Goal: Navigation & Orientation: Find specific page/section

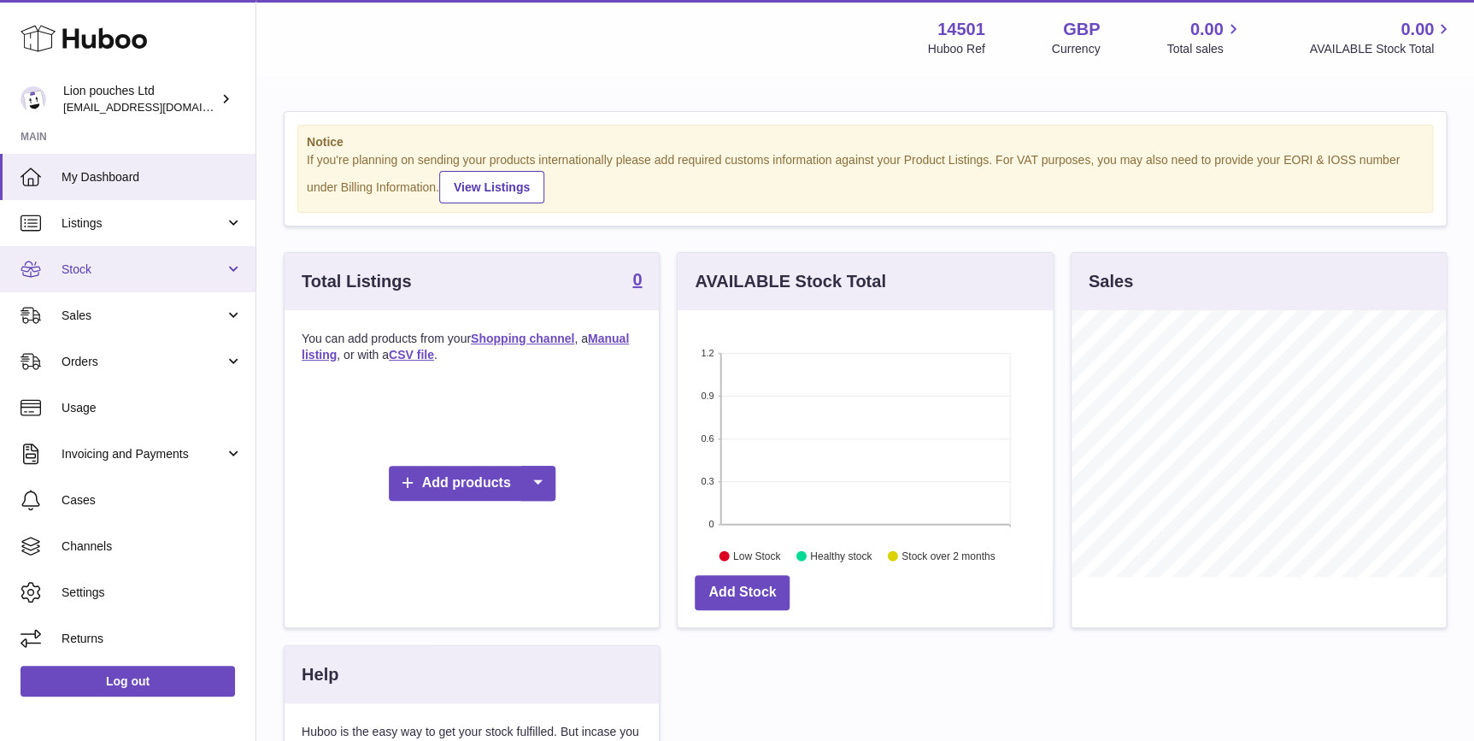
scroll to position [266, 374]
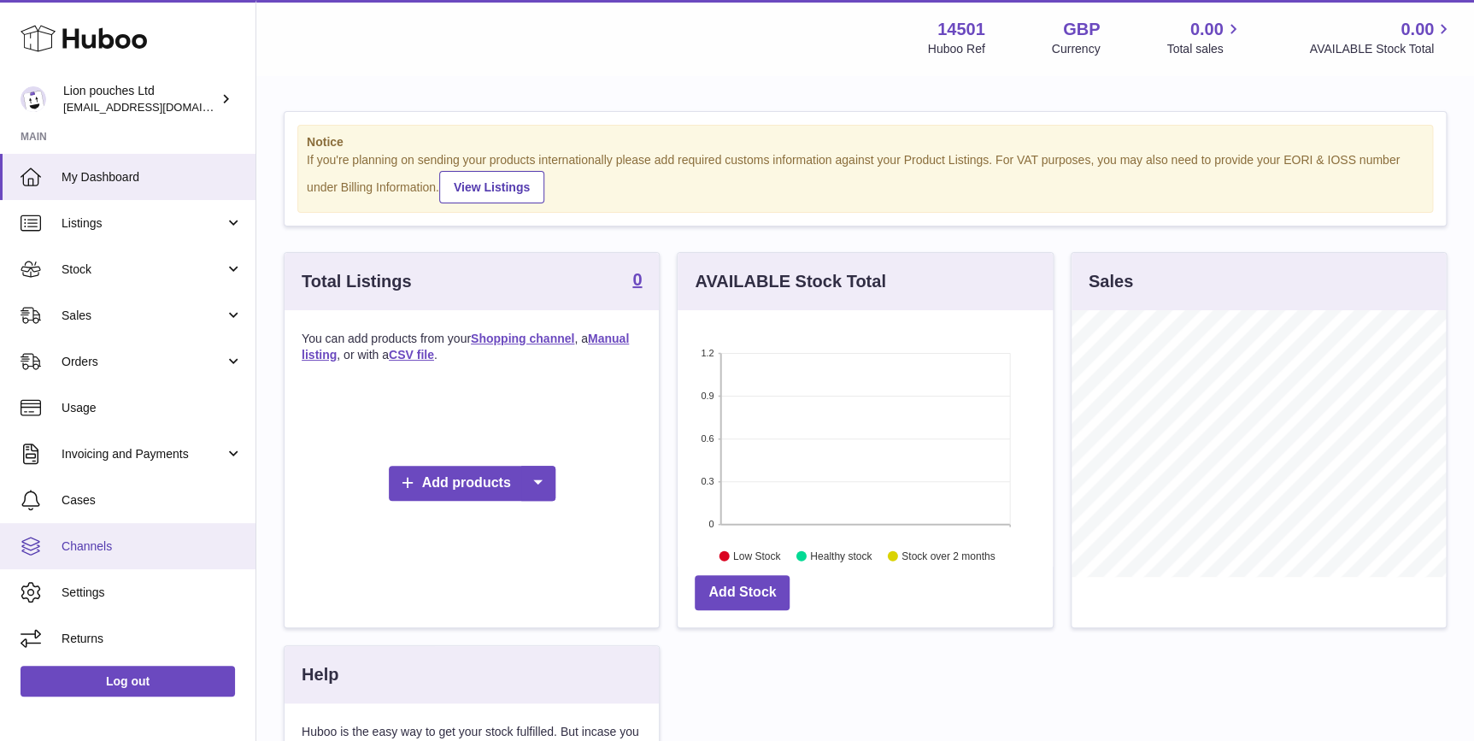
click at [168, 544] on span "Channels" at bounding box center [152, 546] width 181 height 16
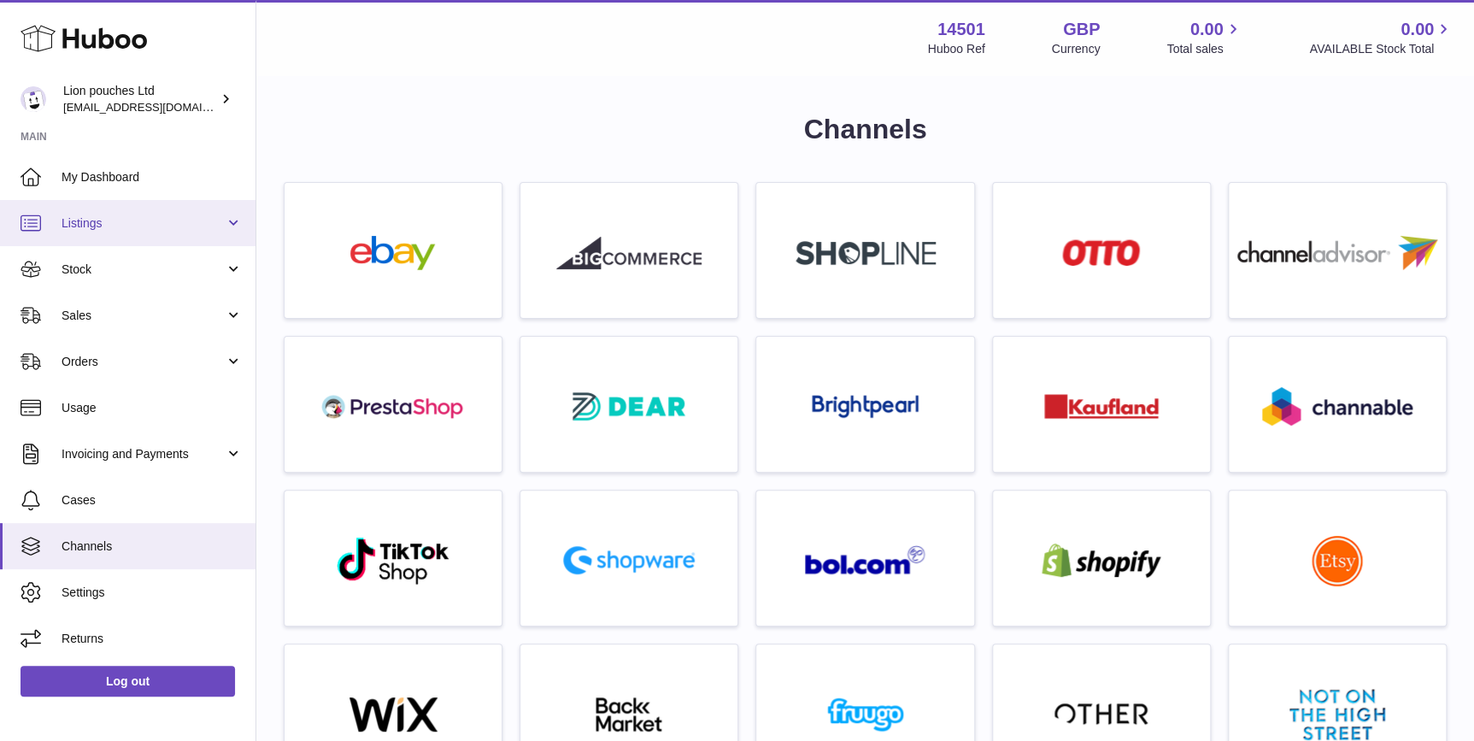
click at [174, 224] on span "Listings" at bounding box center [143, 223] width 163 height 16
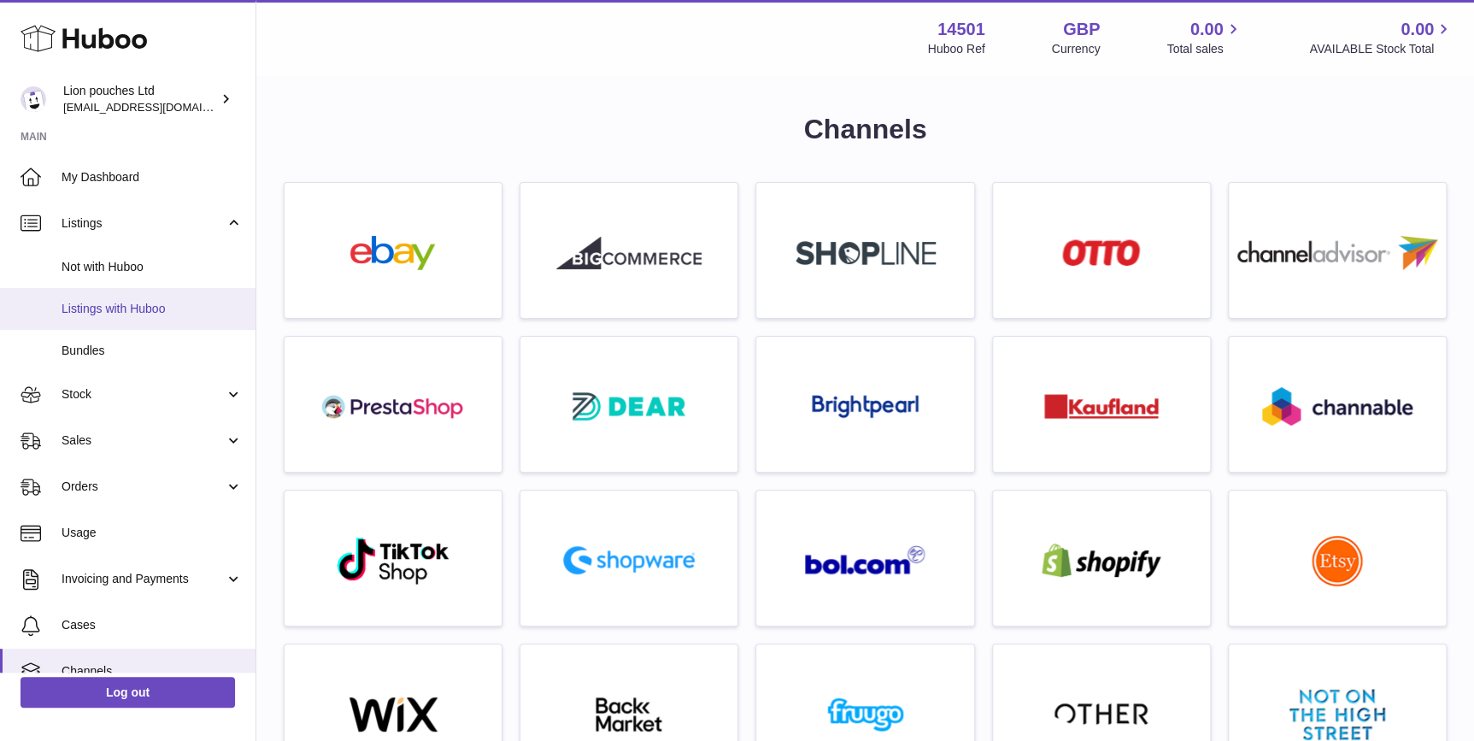
click at [157, 311] on span "Listings with Huboo" at bounding box center [152, 309] width 181 height 16
